Goal: Task Accomplishment & Management: Manage account settings

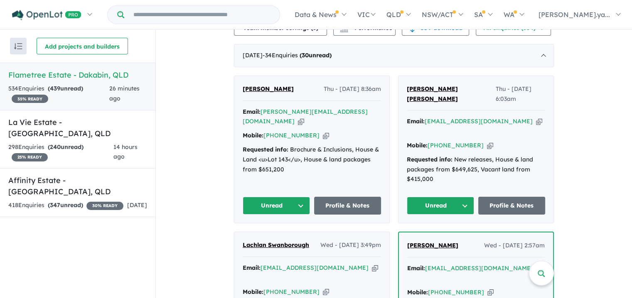
scroll to position [303, 0]
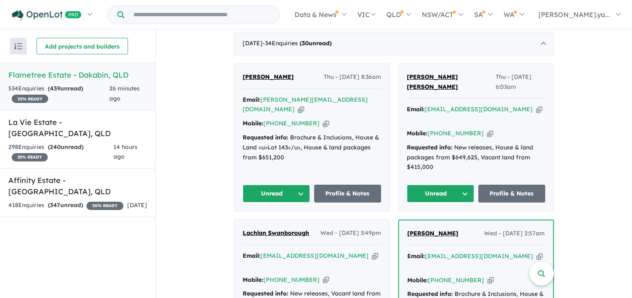
click at [463, 185] on button "Unread" at bounding box center [440, 194] width 67 height 18
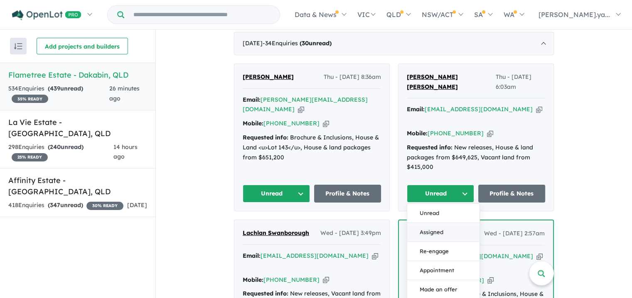
click at [439, 223] on button "Assigned" at bounding box center [443, 232] width 72 height 19
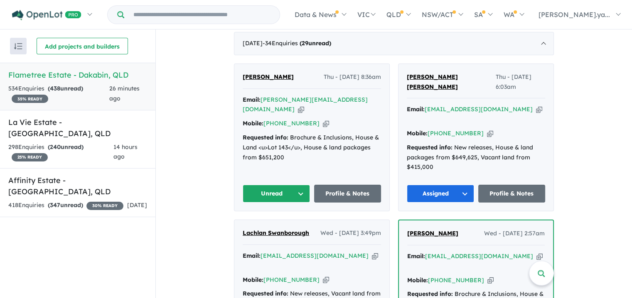
click at [297, 185] on button "Unread" at bounding box center [276, 194] width 67 height 18
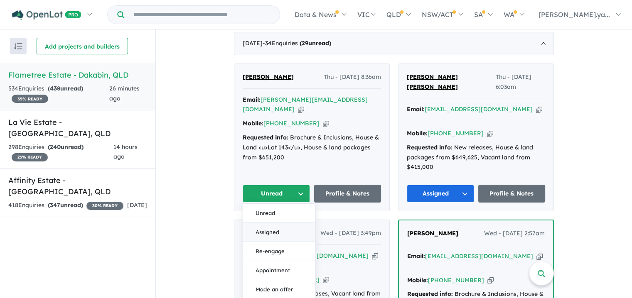
click at [287, 223] on button "Assigned" at bounding box center [279, 232] width 72 height 19
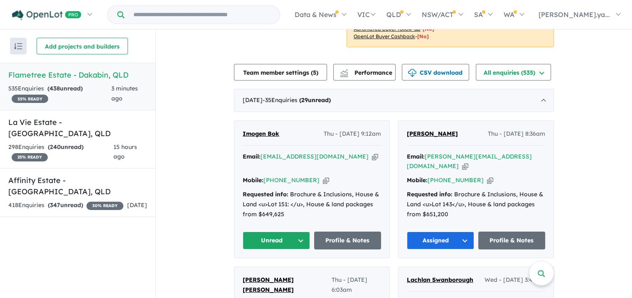
scroll to position [261, 0]
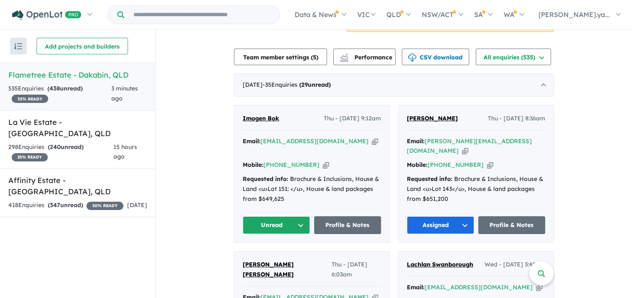
click at [299, 216] on button "Unread" at bounding box center [276, 225] width 67 height 18
click at [277, 255] on button "Assigned" at bounding box center [279, 264] width 72 height 19
